Goal: Transaction & Acquisition: Purchase product/service

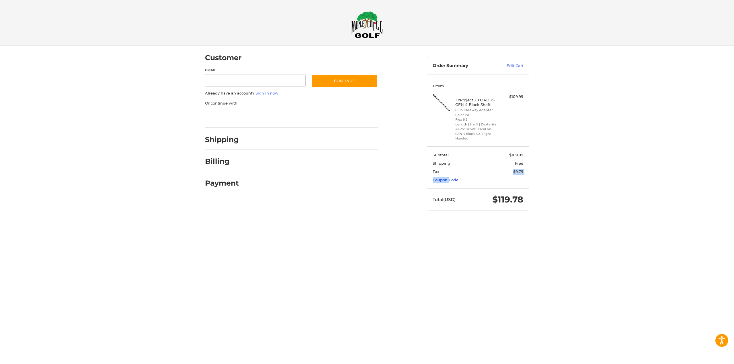
click at [447, 175] on section "Subtotal $109.99 Shipping Free Tax $9.79 Coupon Code" at bounding box center [478, 167] width 102 height 42
click at [446, 179] on link "Coupon Code" at bounding box center [446, 180] width 26 height 5
drag, startPoint x: 460, startPoint y: 193, endPoint x: 464, endPoint y: 193, distance: 3.5
click at [460, 193] on input "Gift Certificate or Coupon Code" at bounding box center [462, 192] width 58 height 13
paste input "******"
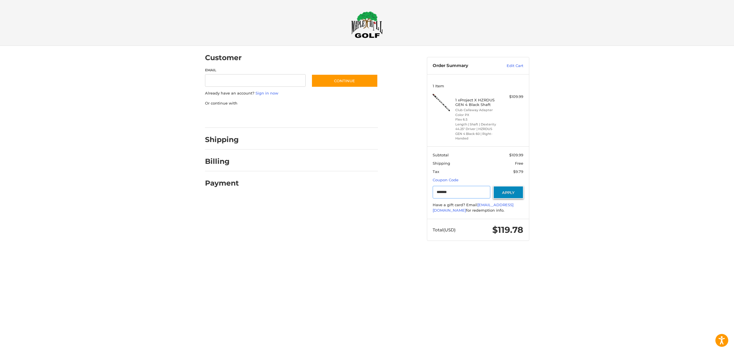
type input "******"
click at [507, 195] on button "Apply" at bounding box center [508, 192] width 30 height 13
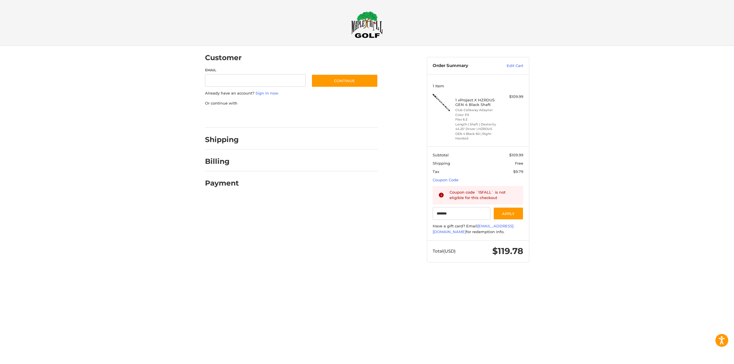
click at [348, 274] on html "Press Alt+1 for screen-reader mode, Alt+0 to cancel Accessibility Screen-Reader…" at bounding box center [367, 137] width 734 height 274
click at [459, 215] on input "******" at bounding box center [462, 213] width 58 height 13
click at [423, 268] on div "Customer Guest Customer Email Subscribe to our newsletter. Continue Already hav…" at bounding box center [367, 160] width 344 height 228
click at [484, 184] on section "Subtotal $109.99 Shipping Free Tax $9.79 Coupon Code Gift Certificate or Coupon…" at bounding box center [478, 193] width 102 height 94
click at [579, 168] on div "Customer Guest Customer Email Subscribe to our newsletter. Continue Already hav…" at bounding box center [367, 160] width 734 height 228
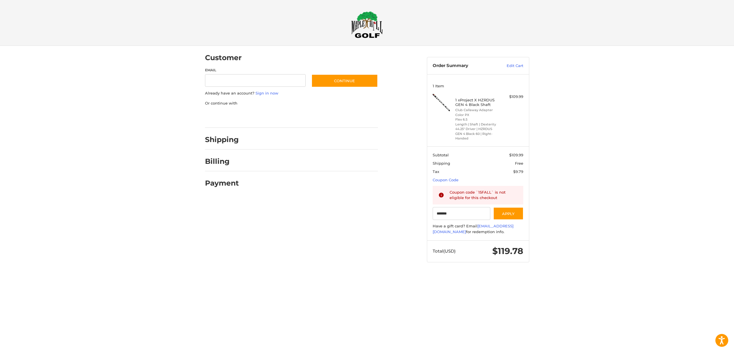
click at [308, 250] on div "Customer Guest Customer Email Subscribe to our newsletter. Continue Already hav…" at bounding box center [367, 160] width 344 height 228
drag, startPoint x: 589, startPoint y: 191, endPoint x: 572, endPoint y: 187, distance: 17.7
click at [587, 190] on div "Customer Guest Customer Email Subscribe to our newsletter. Continue Already hav…" at bounding box center [367, 160] width 734 height 228
drag, startPoint x: 547, startPoint y: 139, endPoint x: 535, endPoint y: 135, distance: 12.3
click at [542, 137] on div "Customer Guest Customer Email Subscribe to our newsletter. Continue Already hav…" at bounding box center [367, 160] width 734 height 228
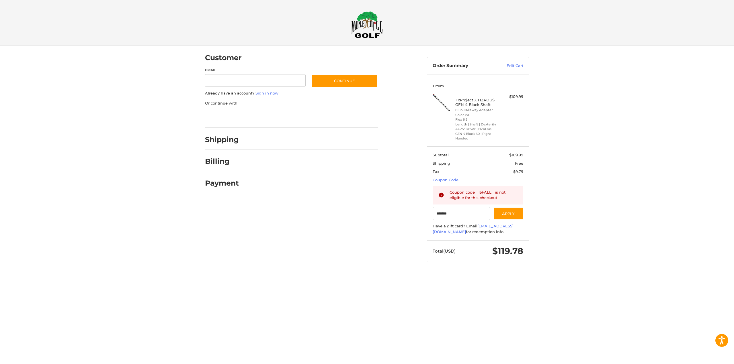
click at [469, 99] on h4 "1 x Project X HZRDUS GEN 4 Black Shaft" at bounding box center [477, 102] width 44 height 9
drag, startPoint x: 511, startPoint y: 119, endPoint x: 515, endPoint y: 115, distance: 6.0
click at [515, 115] on div "1 x Project X HZRDUS GEN 4 Black Shaft Club Callaway Adapter Color PX Flex 6.5 …" at bounding box center [478, 117] width 91 height 47
click at [488, 126] on li "Length | Shaft | Dexterity 44.25" Driver | HZRDUS GEN 4 Black 60 | Right-Handed" at bounding box center [477, 131] width 44 height 19
click at [474, 102] on h4 "1 x Project X HZRDUS GEN 4 Black Shaft" at bounding box center [477, 102] width 44 height 9
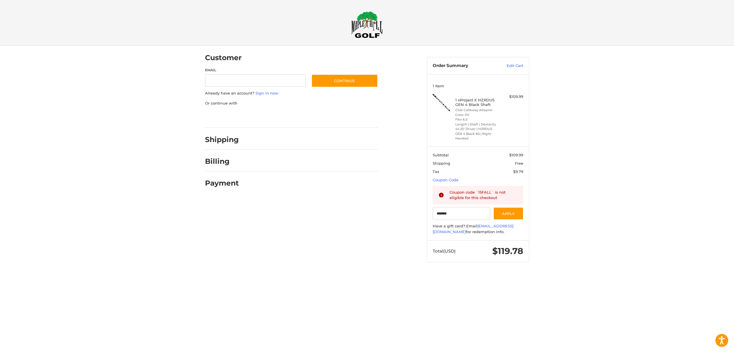
click at [521, 114] on div "1 x Project X HZRDUS GEN 4 Black Shaft Club Callaway Adapter Color PX Flex 6.5 …" at bounding box center [478, 117] width 91 height 47
click at [540, 153] on div "Customer Guest Customer Email Subscribe to our newsletter. Continue Already hav…" at bounding box center [367, 160] width 734 height 228
drag, startPoint x: 459, startPoint y: 215, endPoint x: 411, endPoint y: 219, distance: 48.1
click at [411, 208] on div "Customer Guest Customer Email Subscribe to our newsletter. Continue Already hav…" at bounding box center [367, 160] width 344 height 228
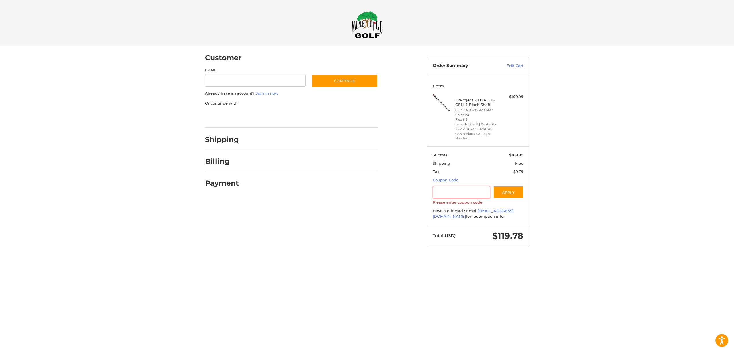
click at [388, 258] on html "Accessibility Screen-Reader Guide, Feedback, and Issue Reporting | New window C…" at bounding box center [367, 129] width 734 height 258
drag, startPoint x: 490, startPoint y: 103, endPoint x: 461, endPoint y: 100, distance: 29.5
click at [461, 100] on h4 "1 x Project X HZRDUS GEN 4 Black Shaft" at bounding box center [477, 102] width 44 height 9
copy h4 "Project X HZRDUS GEN 4 Black Shaft"
click at [464, 99] on h4 "1 x Project X HZRDUS GEN 4 Black Shaft" at bounding box center [477, 102] width 44 height 9
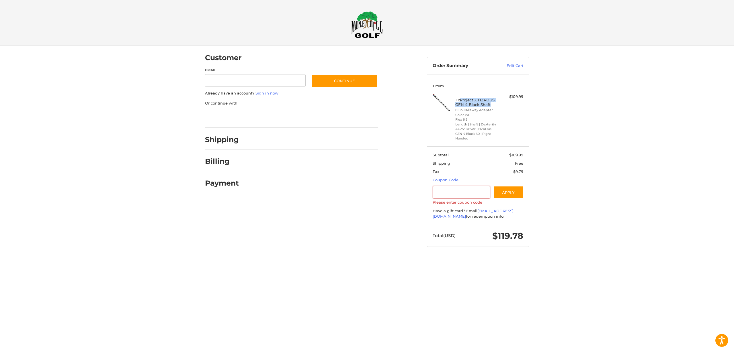
click at [464, 98] on h4 "1 x Project X HZRDUS GEN 4 Black Shaft" at bounding box center [477, 102] width 44 height 9
click at [366, 31] on img at bounding box center [367, 24] width 32 height 27
